Goal: Information Seeking & Learning: Learn about a topic

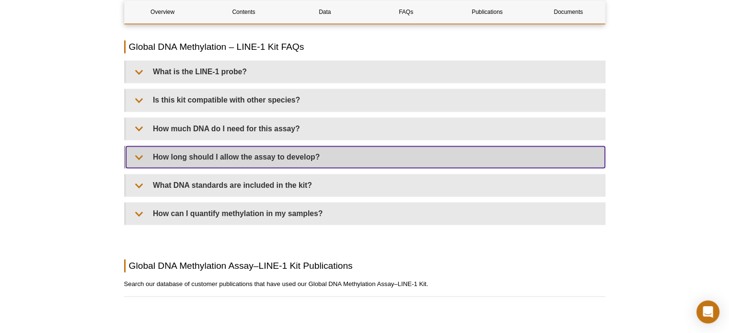
click at [138, 157] on summary "How long should I allow the assay to develop?" at bounding box center [365, 157] width 479 height 22
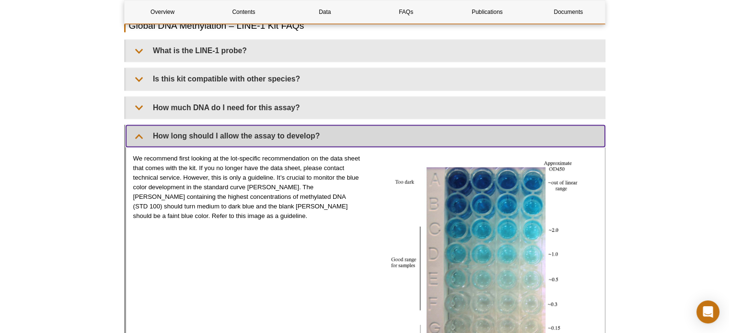
scroll to position [1453, 0]
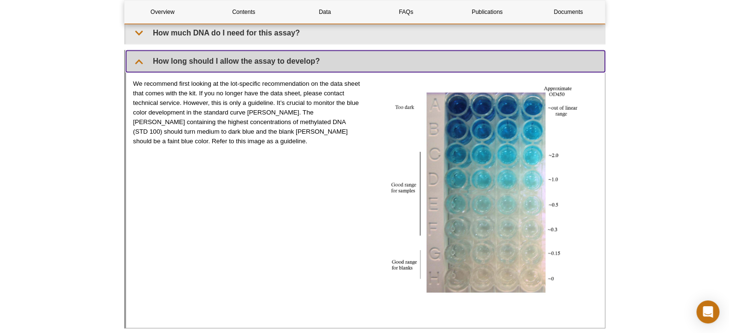
click at [140, 60] on summary "How long should I allow the assay to develop?" at bounding box center [365, 61] width 479 height 22
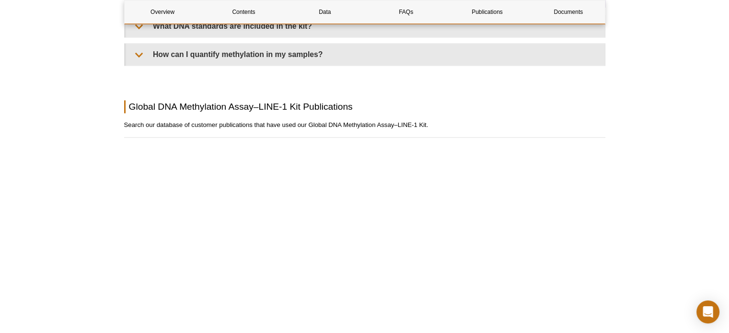
scroll to position [1405, 0]
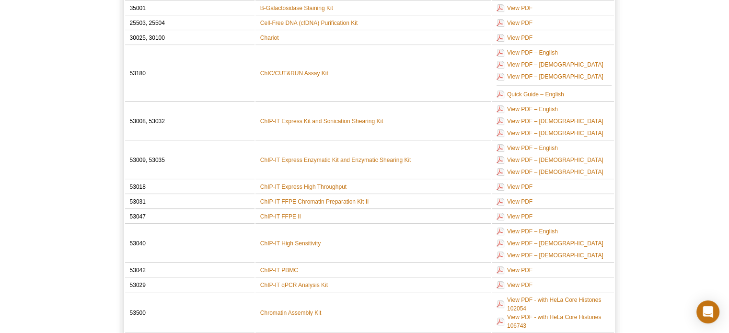
scroll to position [263, 0]
